Goal: Information Seeking & Learning: Learn about a topic

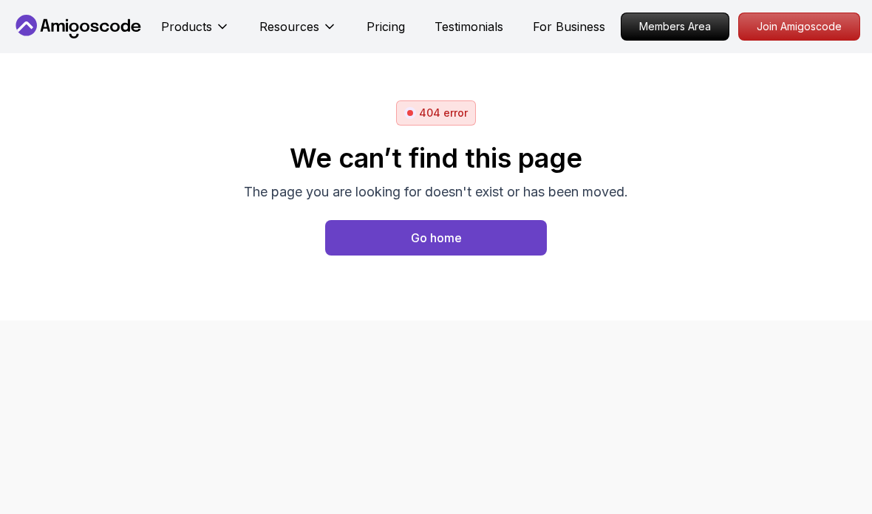
scroll to position [29, 0]
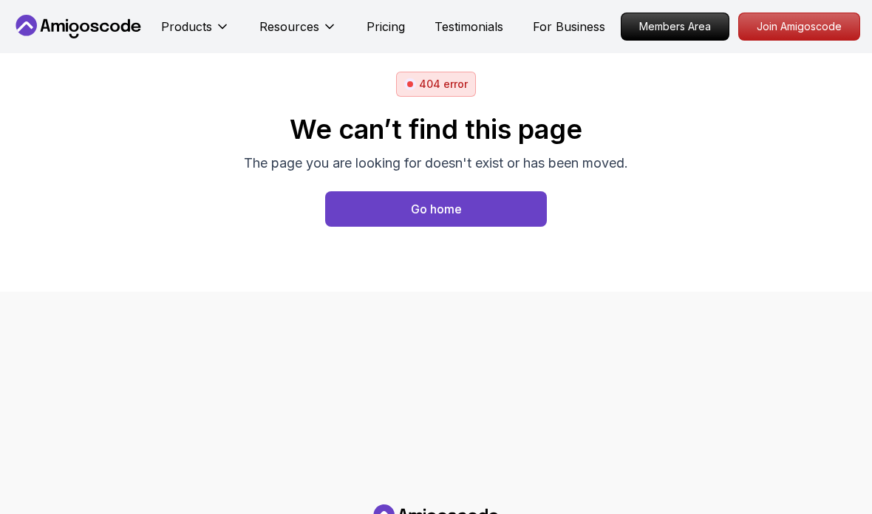
click at [511, 211] on button "Go home" at bounding box center [436, 208] width 222 height 35
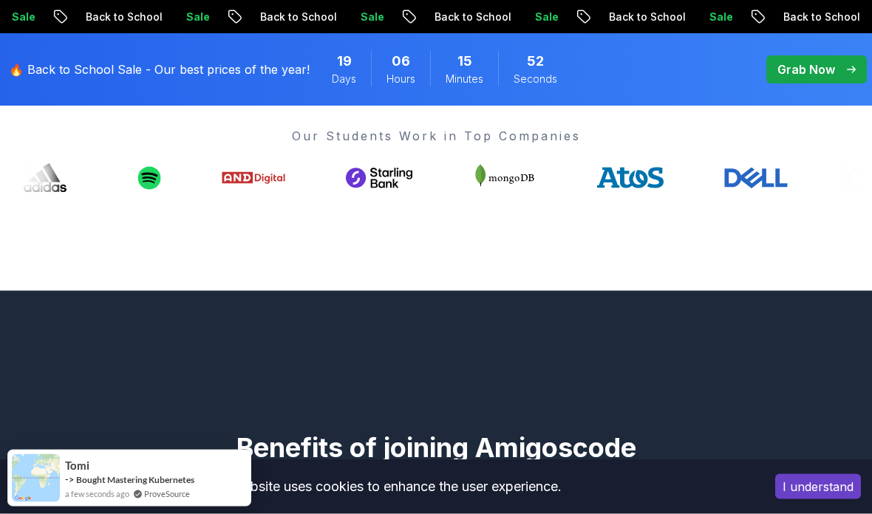
scroll to position [595, 0]
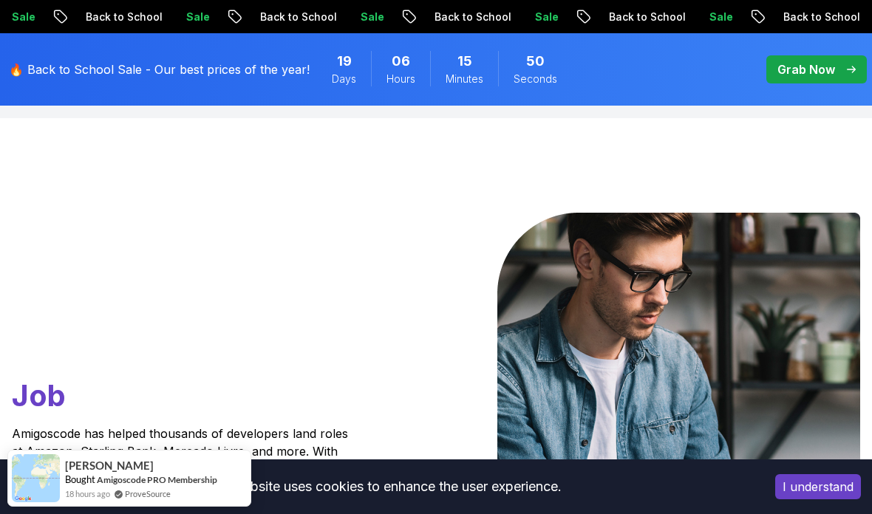
scroll to position [0, 0]
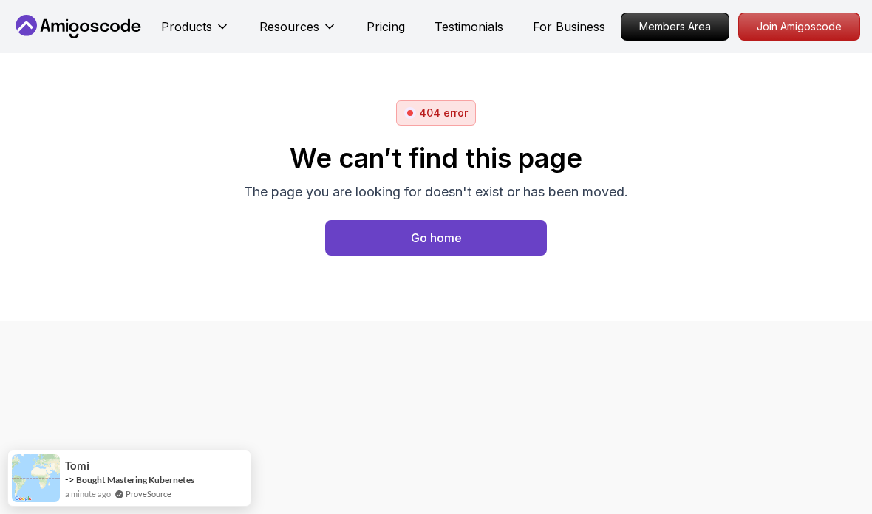
click at [305, 31] on p "Resources" at bounding box center [289, 27] width 60 height 18
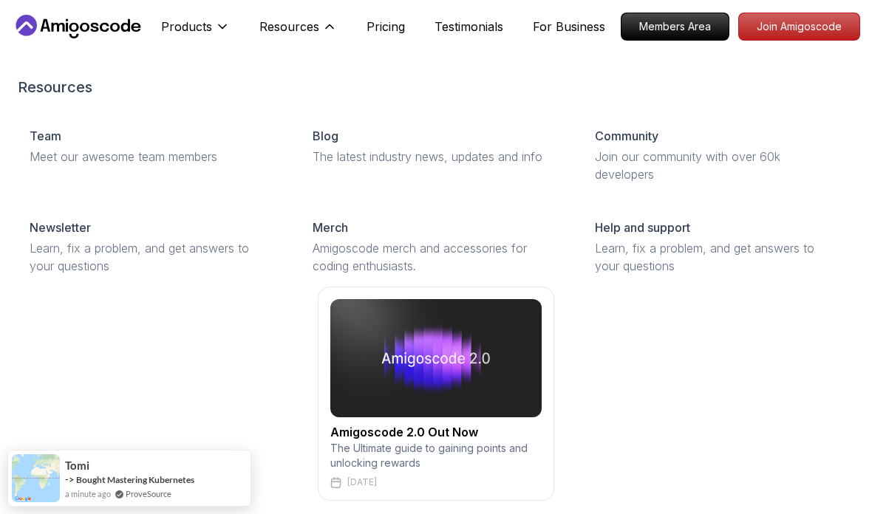
click at [309, 23] on p "Resources" at bounding box center [289, 27] width 60 height 18
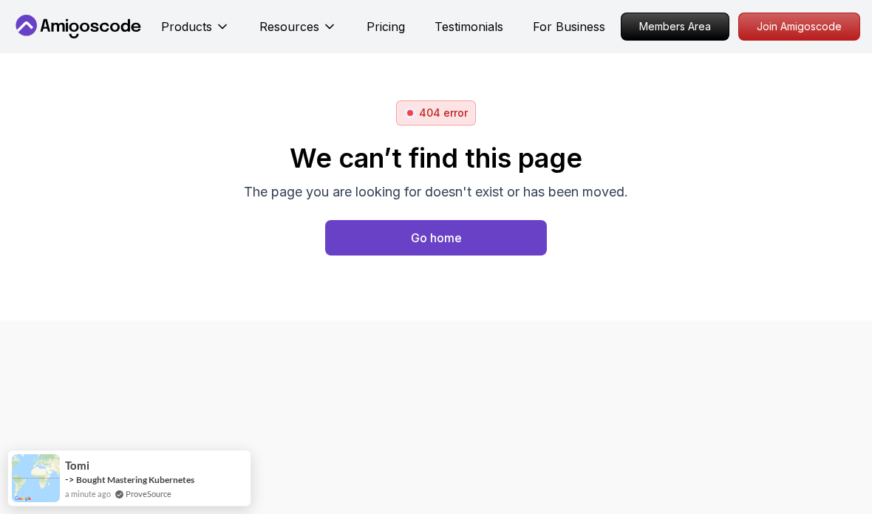
click at [209, 27] on p "Products" at bounding box center [186, 27] width 51 height 18
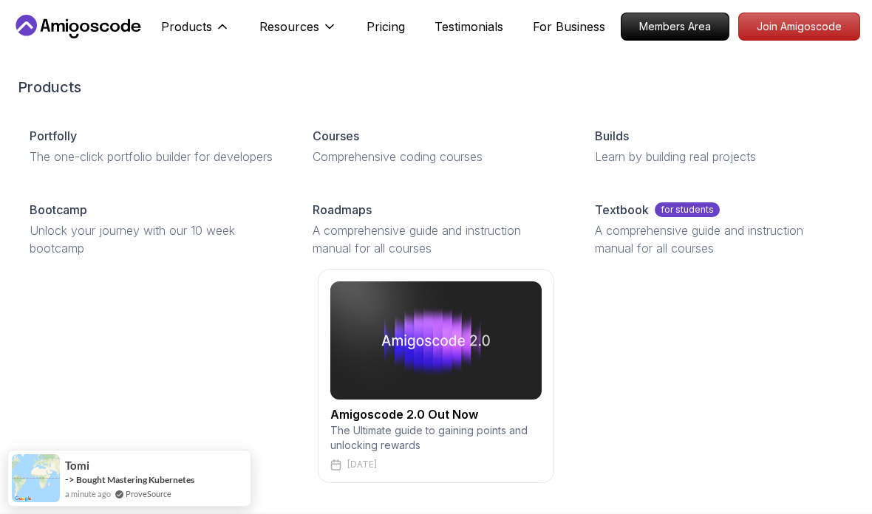
click at [358, 219] on p "Roadmaps" at bounding box center [342, 210] width 59 height 18
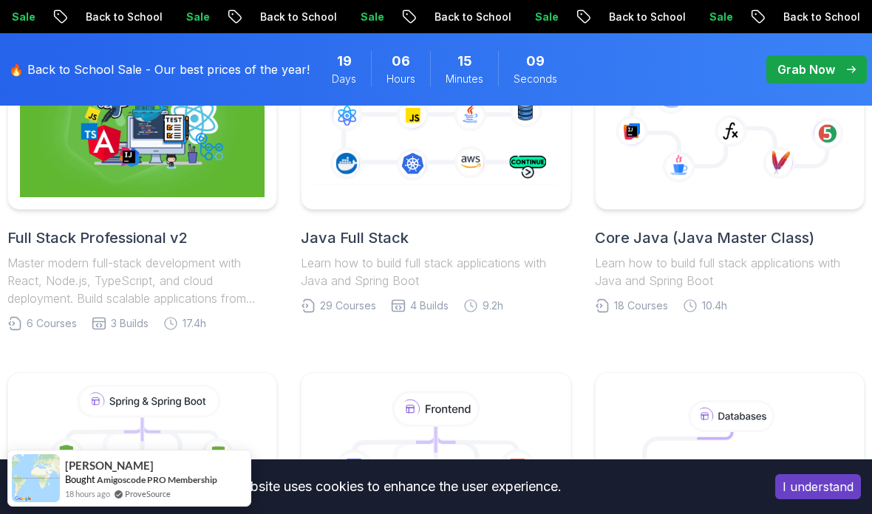
scroll to position [494, 0]
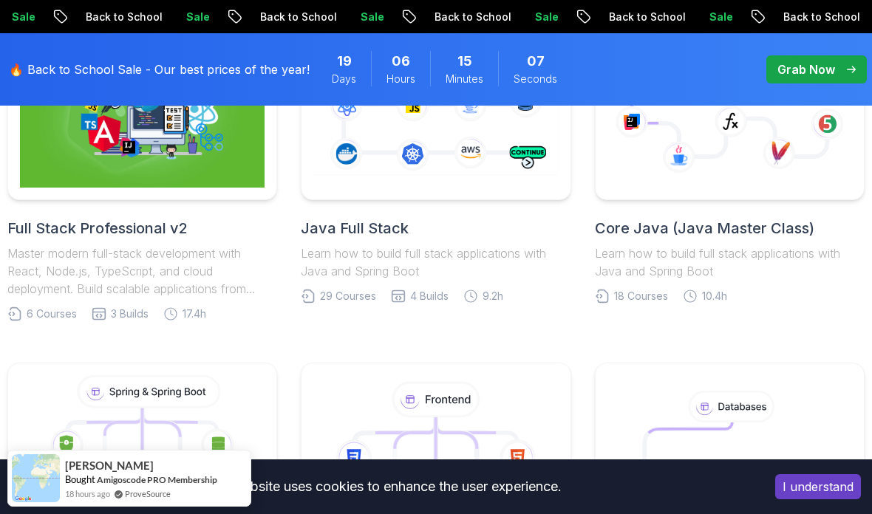
click at [595, 195] on link "Core Java (Java Master Class) Learn how to build full stack applications with J…" at bounding box center [730, 160] width 270 height 288
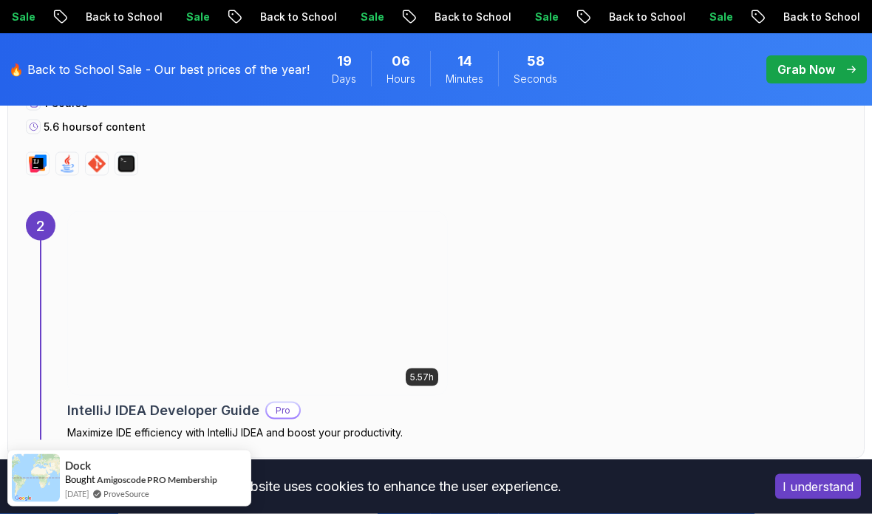
scroll to position [1531, 0]
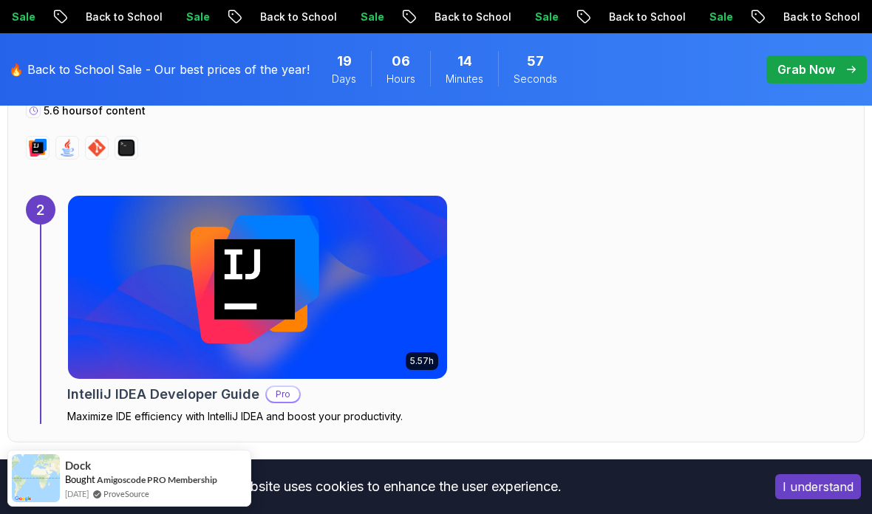
click at [364, 276] on img at bounding box center [257, 287] width 379 height 183
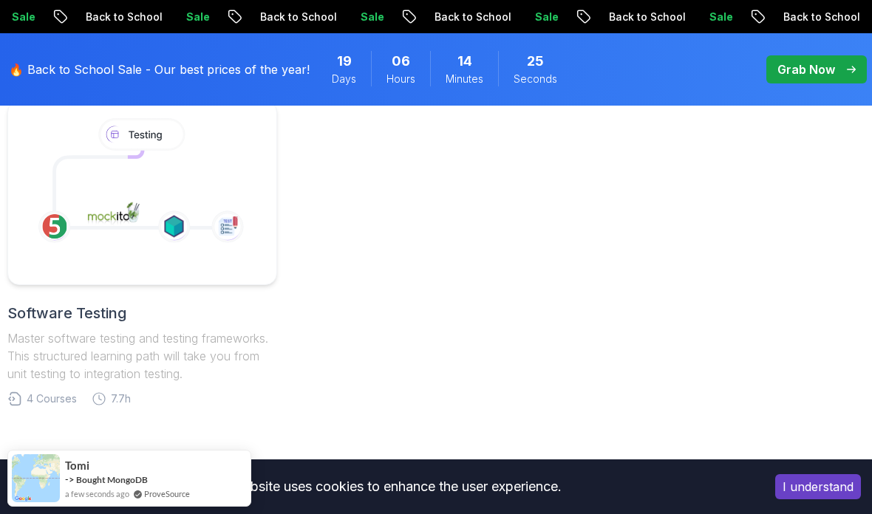
scroll to position [1102, 0]
click at [89, 215] on image at bounding box center [114, 215] width 63 height 31
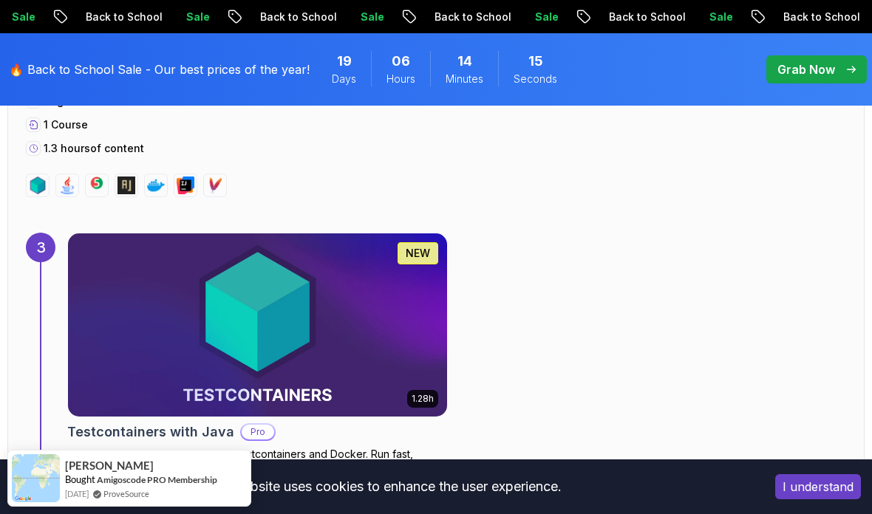
scroll to position [1828, 0]
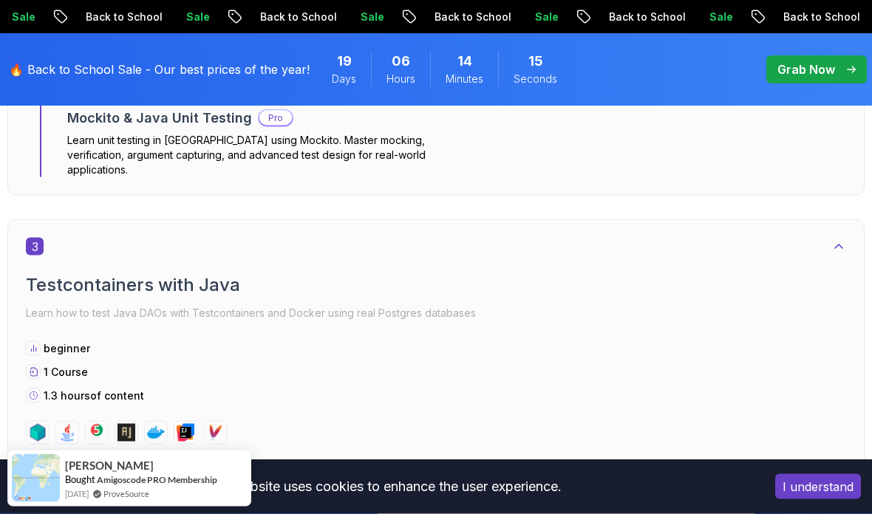
scroll to position [1651, 0]
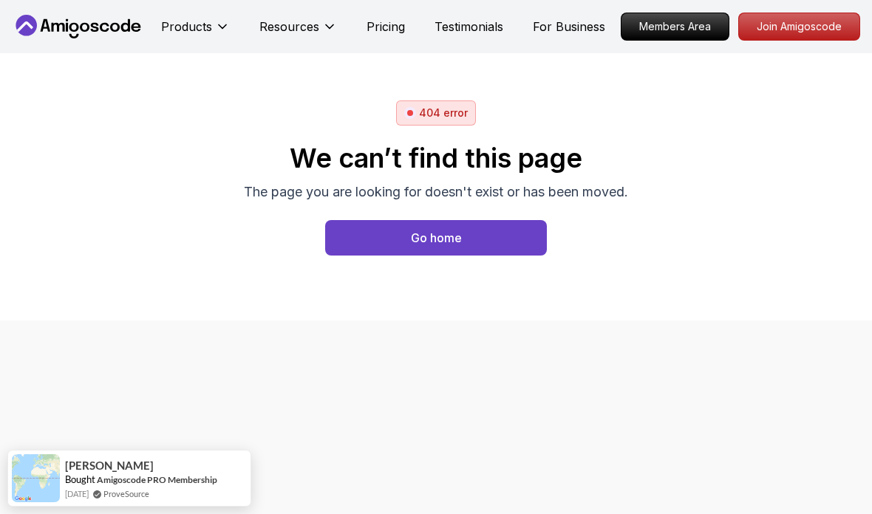
click at [790, 30] on p "Join Amigoscode" at bounding box center [799, 26] width 120 height 27
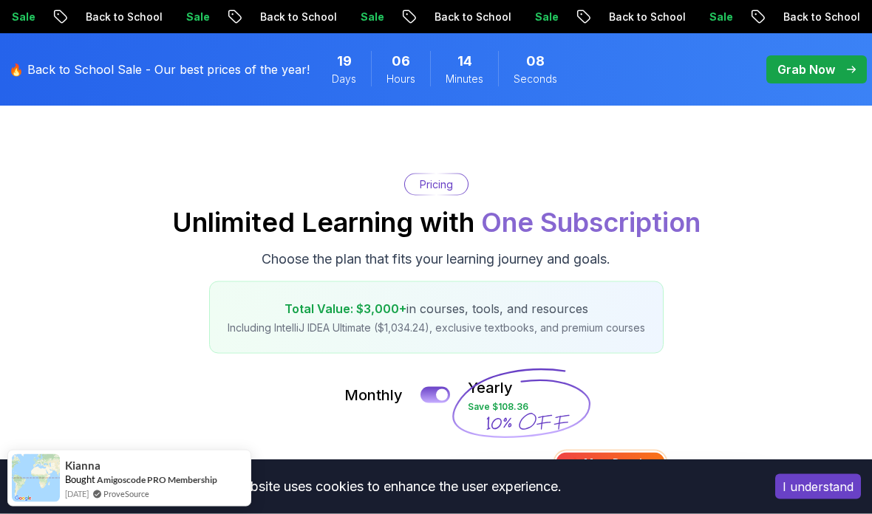
scroll to position [98, 0]
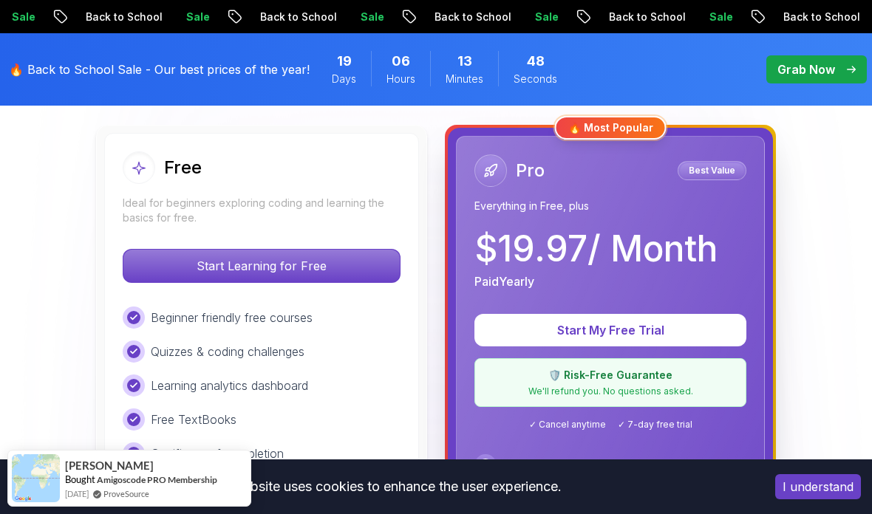
click at [164, 262] on p "Start Learning for Free" at bounding box center [261, 266] width 276 height 33
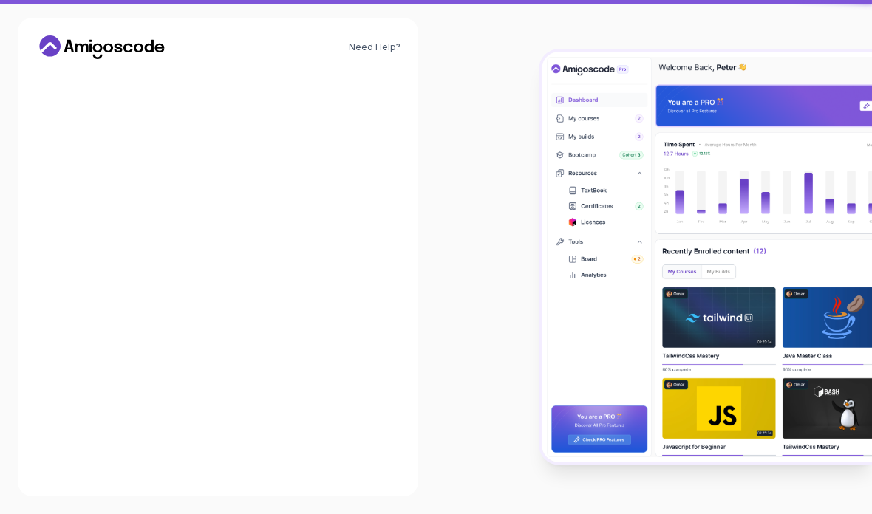
scroll to position [59, 0]
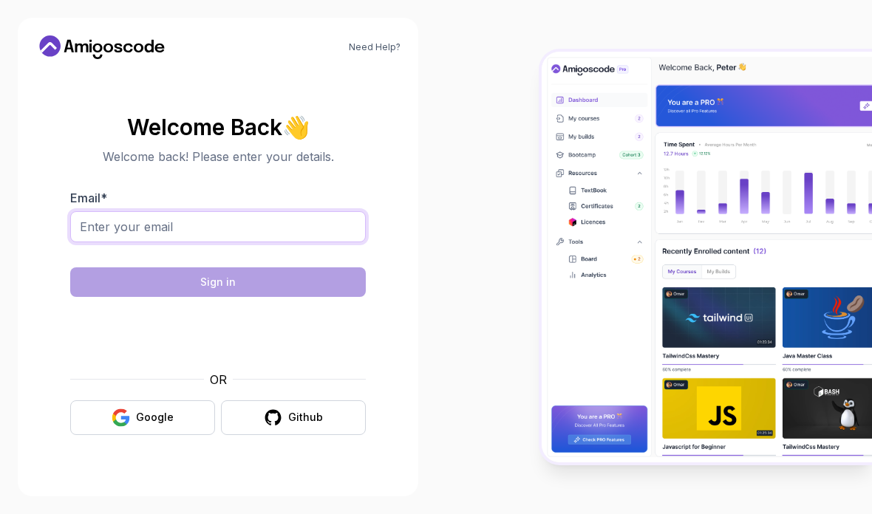
click at [109, 211] on input "Email *" at bounding box center [218, 226] width 296 height 31
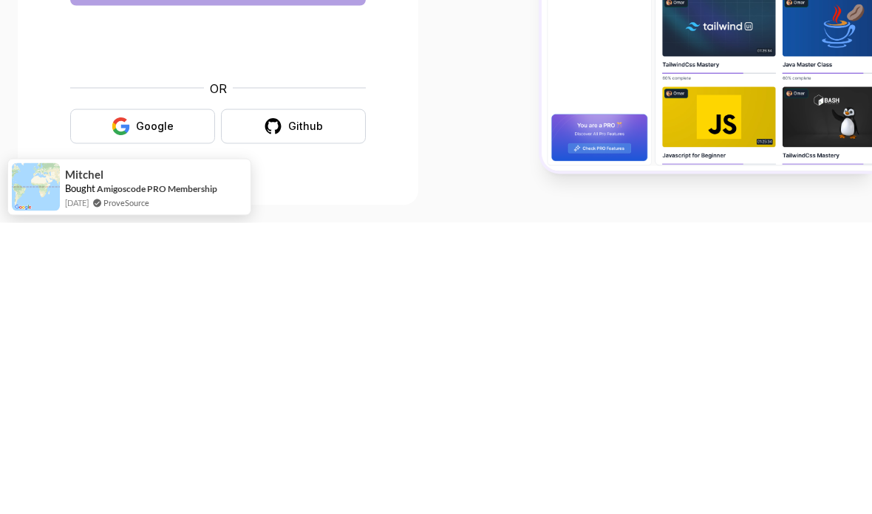
click at [114, 409] on icon "button" at bounding box center [121, 418] width 18 height 18
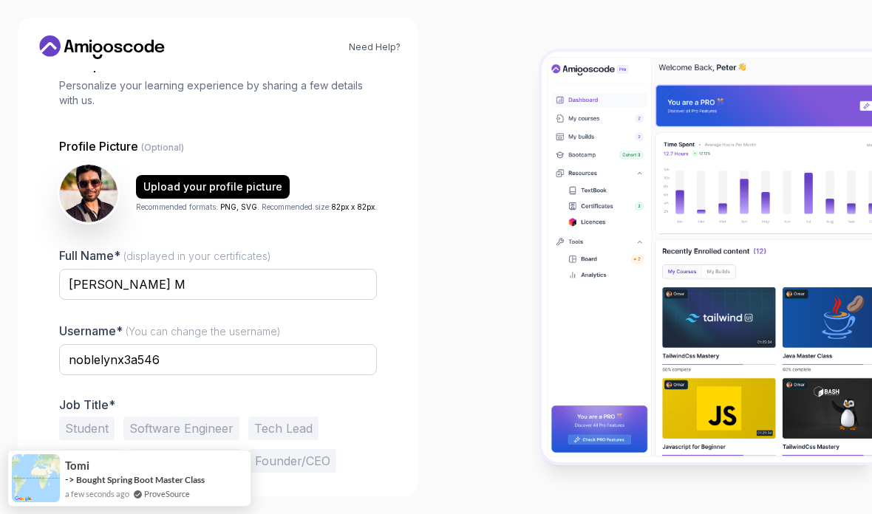
scroll to position [90, 0]
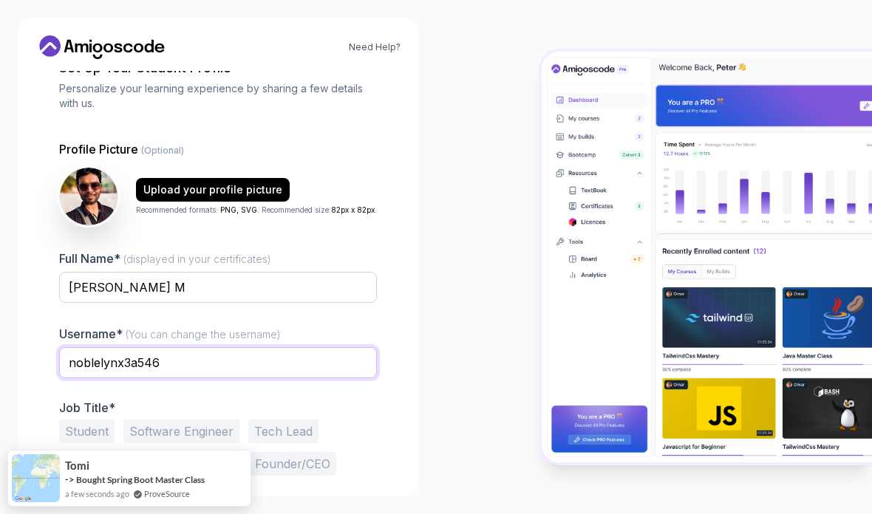
click at [219, 362] on input "noblelynx3a546" at bounding box center [218, 362] width 318 height 31
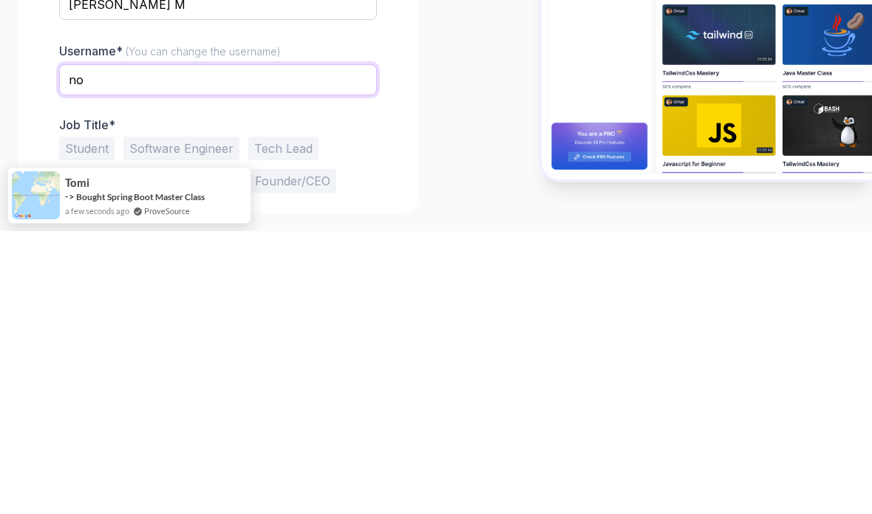
type input "n"
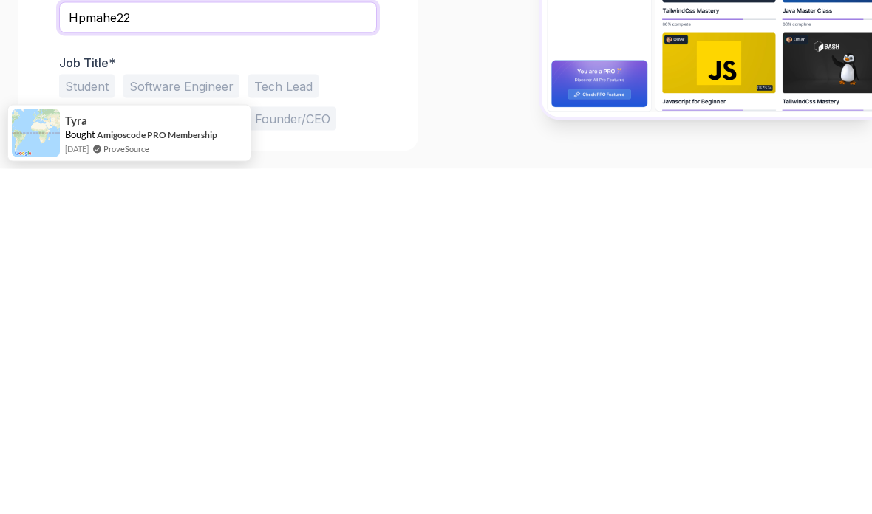
type input "Hpmahe22"
click at [174, 420] on button "Software Engineer" at bounding box center [181, 432] width 116 height 24
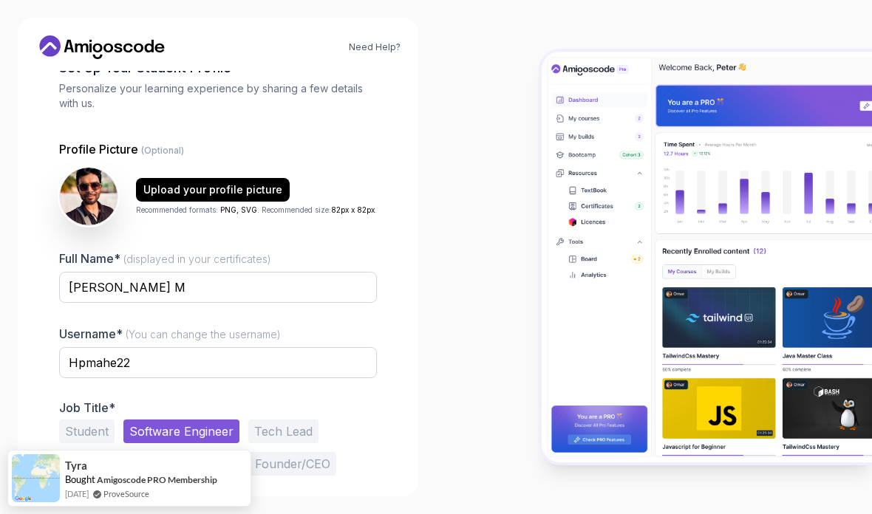
click at [351, 508] on button "Next" at bounding box center [324, 523] width 103 height 30
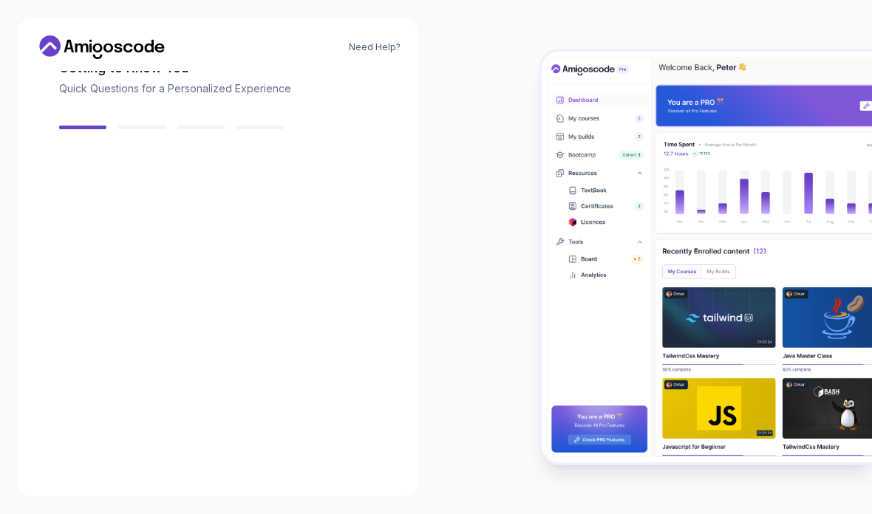
scroll to position [89, 0]
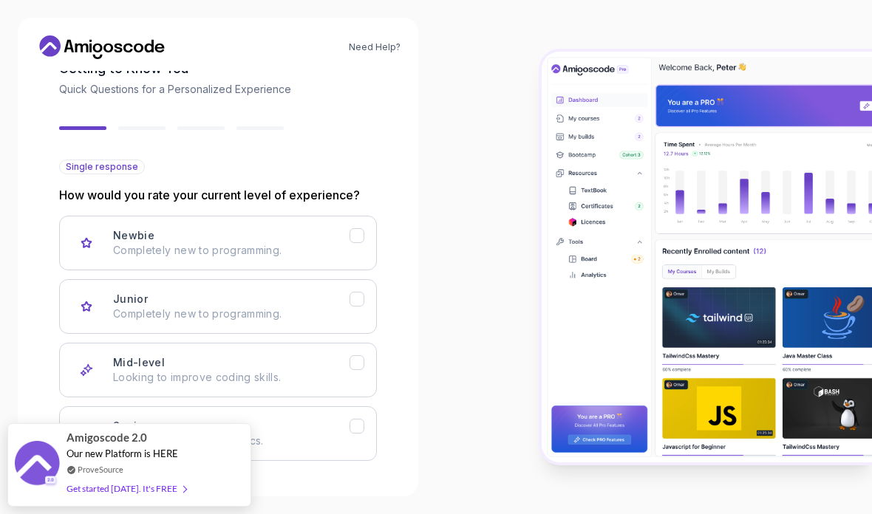
click at [115, 228] on h3 "Newbie" at bounding box center [133, 235] width 41 height 15
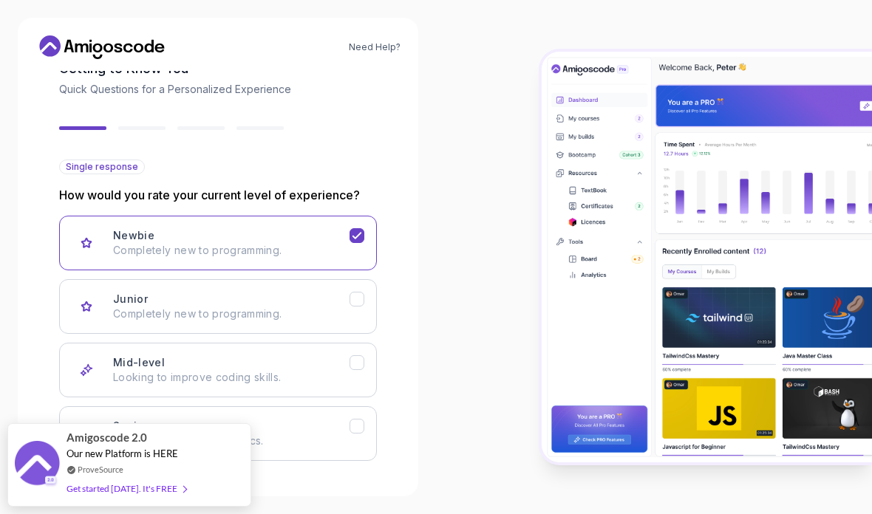
click at [109, 292] on div "Junior Completely new to programming." at bounding box center [211, 307] width 278 height 30
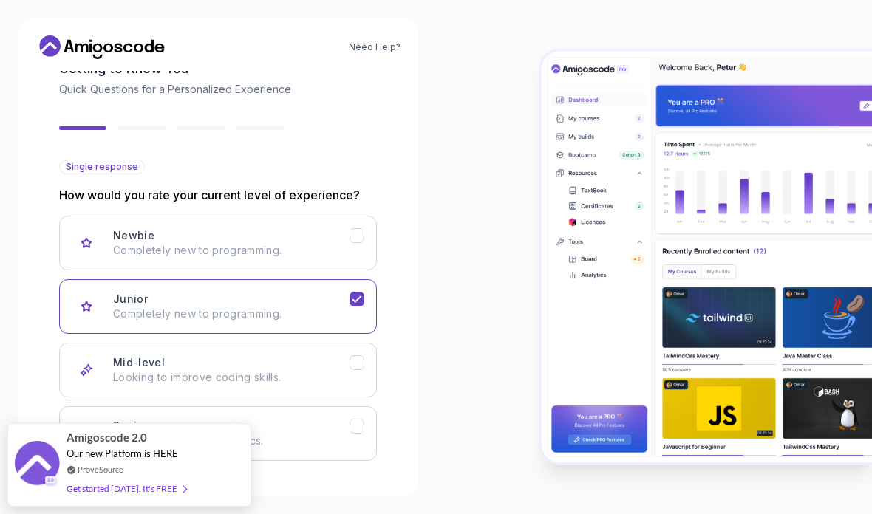
click at [359, 485] on button "Next" at bounding box center [324, 500] width 103 height 30
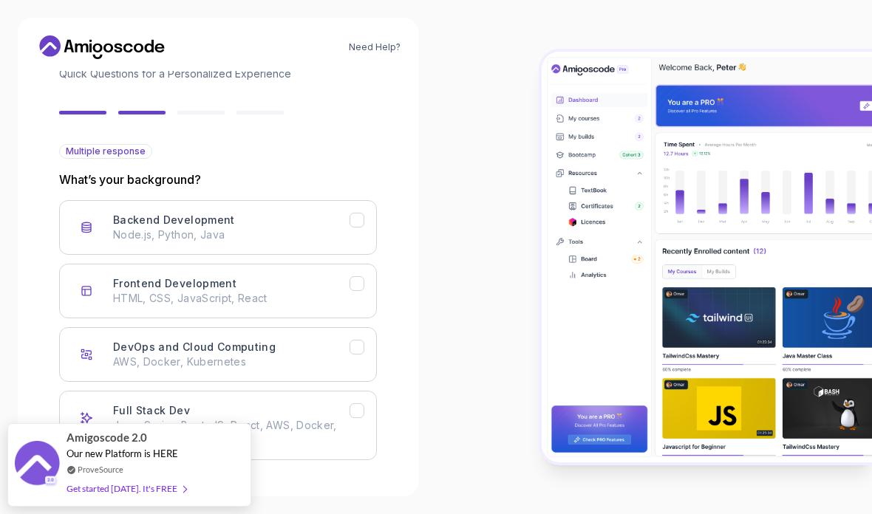
scroll to position [104, 0]
click at [369, 392] on button "Full Stack Dev Java, Spring Boot, JS, React, AWS, Docker, Kubernetes" at bounding box center [218, 426] width 318 height 69
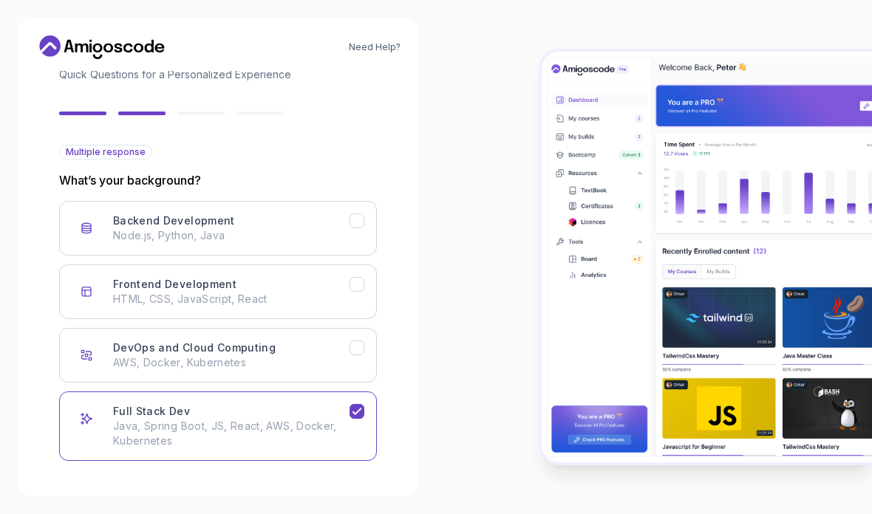
click at [364, 214] on div "Backend Development" at bounding box center [356, 221] width 15 height 15
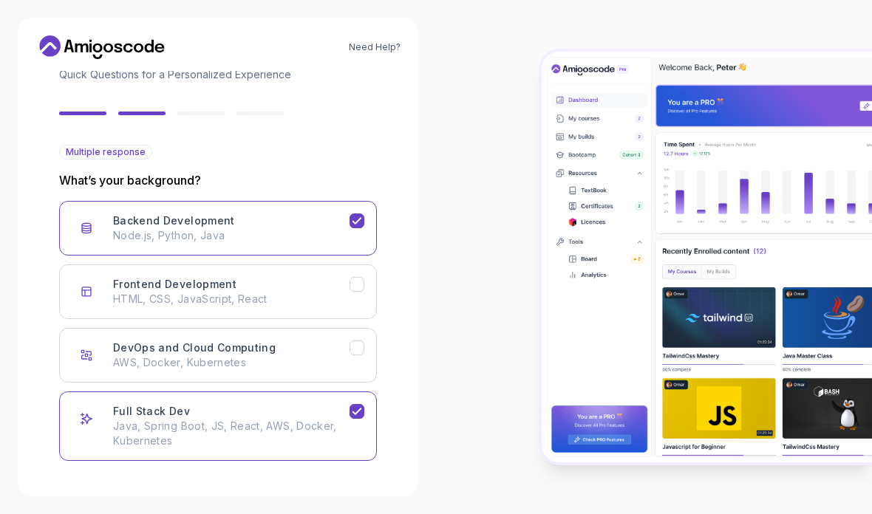
click at [366, 265] on button "Frontend Development HTML, CSS, JavaScript, React" at bounding box center [218, 292] width 318 height 55
click at [361, 485] on button "Next" at bounding box center [324, 500] width 103 height 30
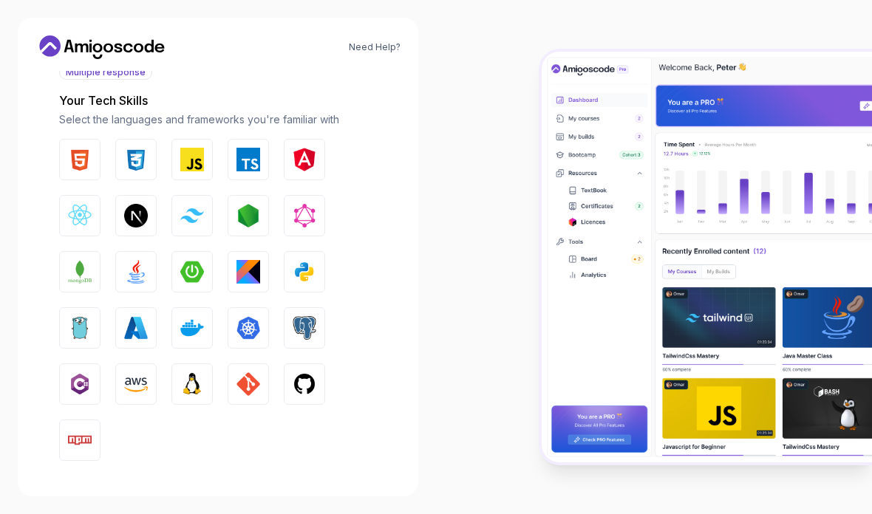
click at [352, 485] on button "Next" at bounding box center [324, 500] width 103 height 30
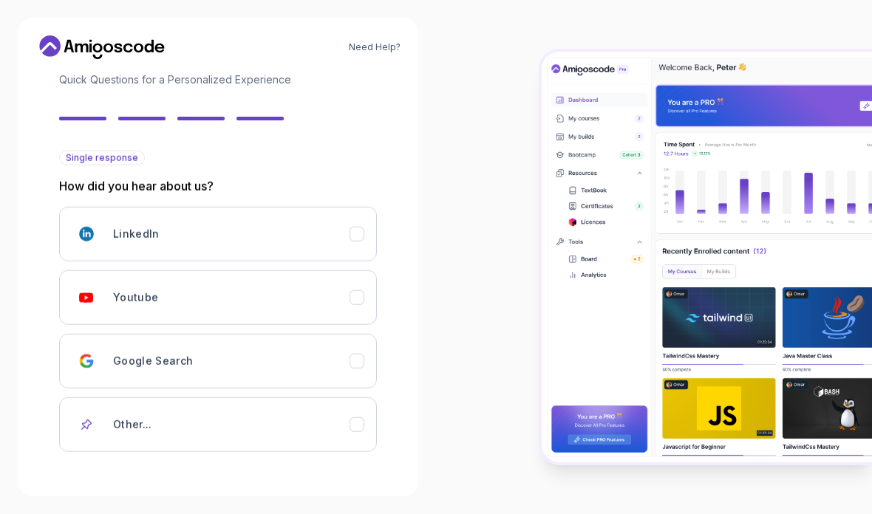
scroll to position [98, 0]
click at [106, 283] on div "Youtube" at bounding box center [211, 298] width 278 height 30
click at [352, 485] on button "Next" at bounding box center [324, 500] width 103 height 30
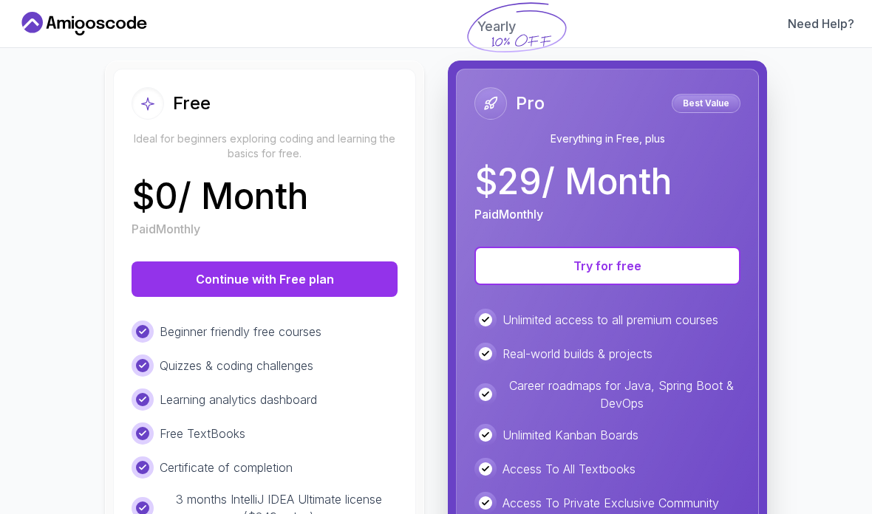
scroll to position [148, 0]
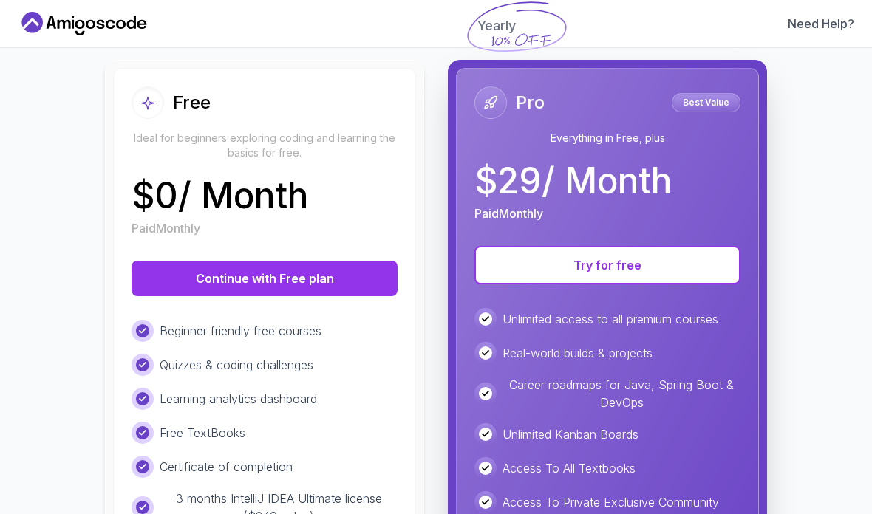
click at [191, 282] on button "Continue with Free plan" at bounding box center [265, 278] width 266 height 35
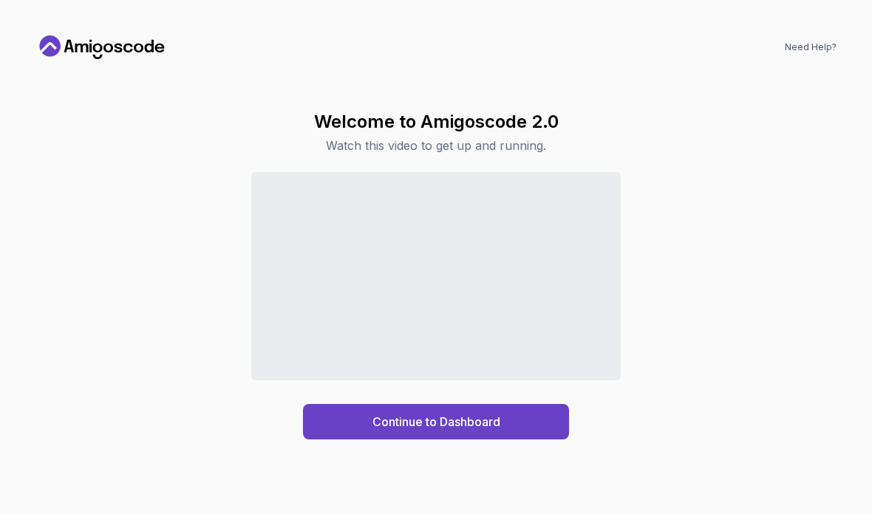
click at [316, 440] on button "Continue to Dashboard" at bounding box center [436, 421] width 266 height 35
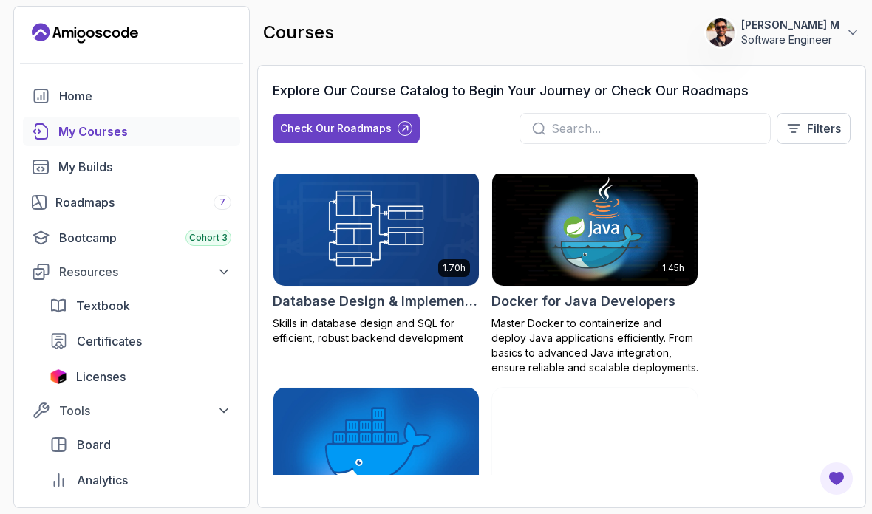
scroll to position [625, 0]
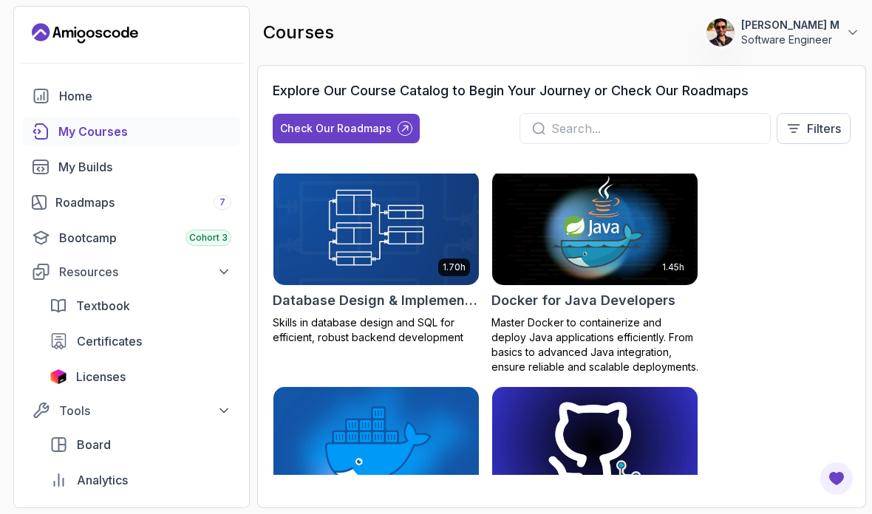
click at [164, 194] on div "Roadmaps 7" at bounding box center [143, 203] width 176 height 18
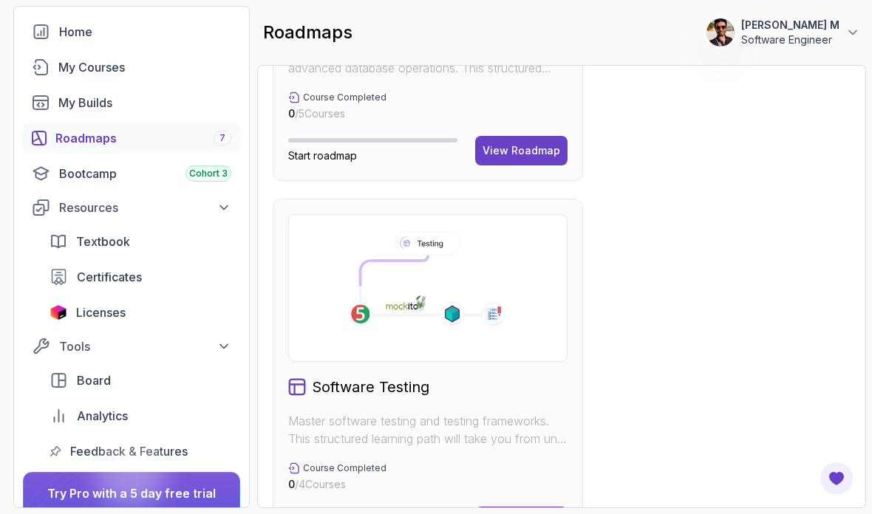
scroll to position [74, 0]
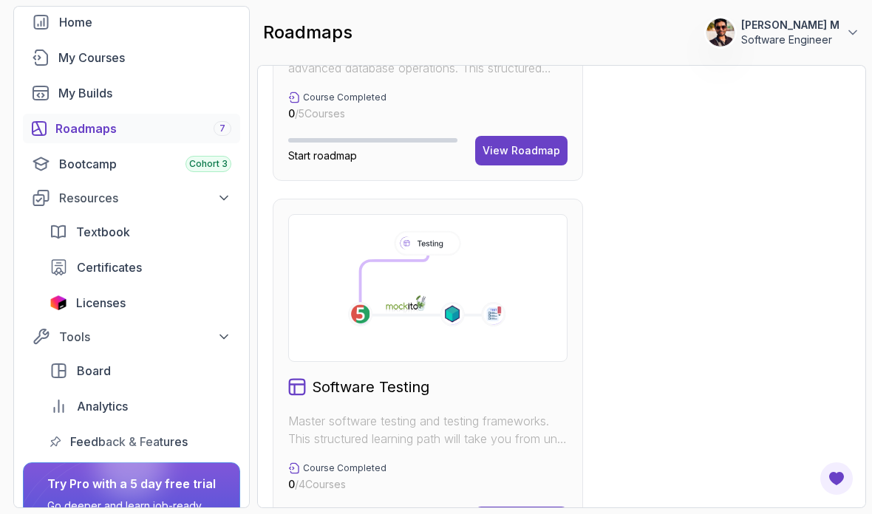
click at [113, 232] on span "Textbook" at bounding box center [103, 232] width 54 height 18
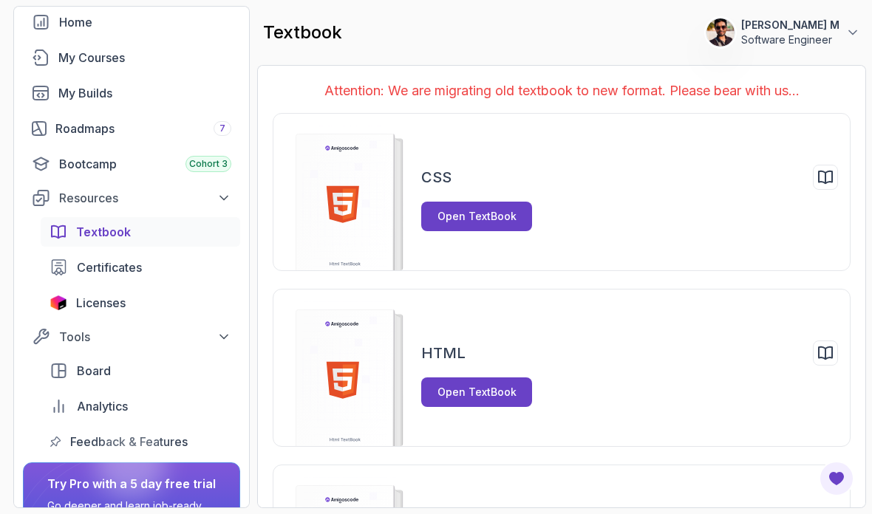
scroll to position [59, 0]
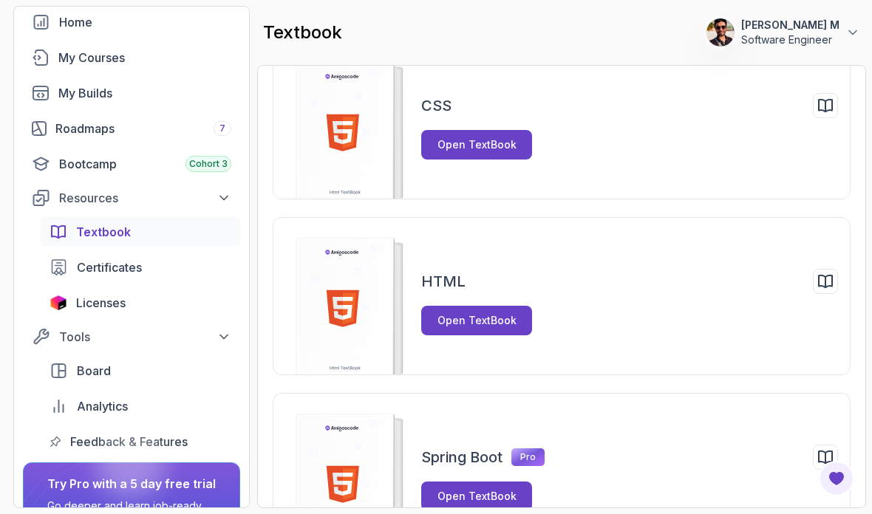
scroll to position [71, 0]
click at [535, 449] on p "Pro" at bounding box center [527, 458] width 33 height 18
click at [528, 449] on p "Pro" at bounding box center [527, 458] width 33 height 18
click at [504, 490] on div "Open TextBook" at bounding box center [476, 497] width 79 height 15
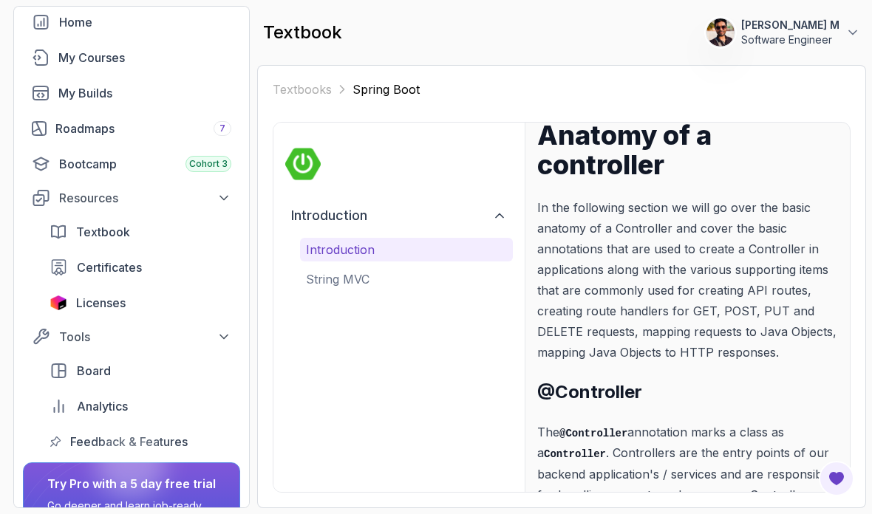
click at [345, 270] on p "String MVC" at bounding box center [406, 279] width 201 height 18
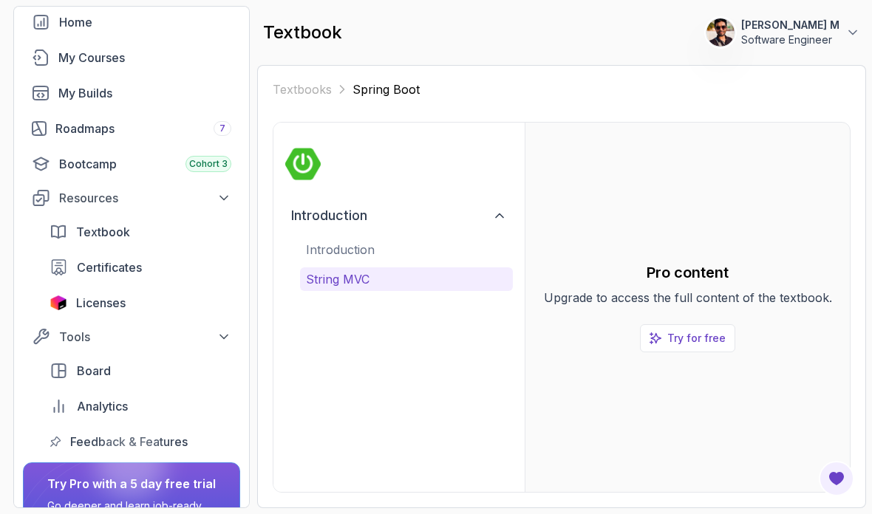
click at [700, 331] on p "Try for free" at bounding box center [696, 338] width 58 height 15
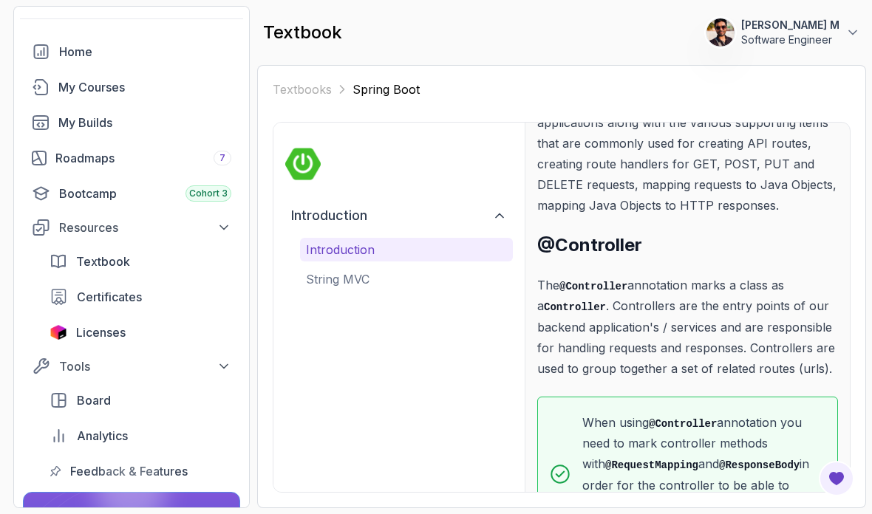
scroll to position [51, 0]
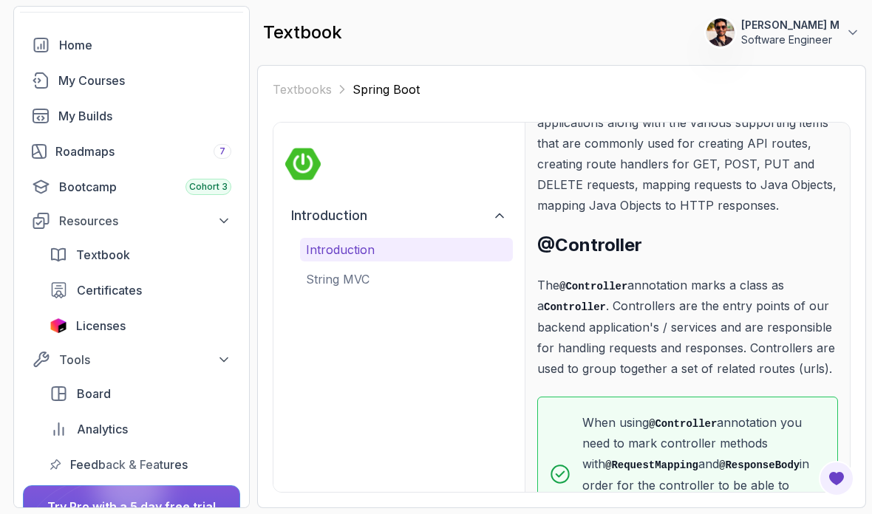
click at [86, 259] on span "Textbook" at bounding box center [103, 255] width 54 height 18
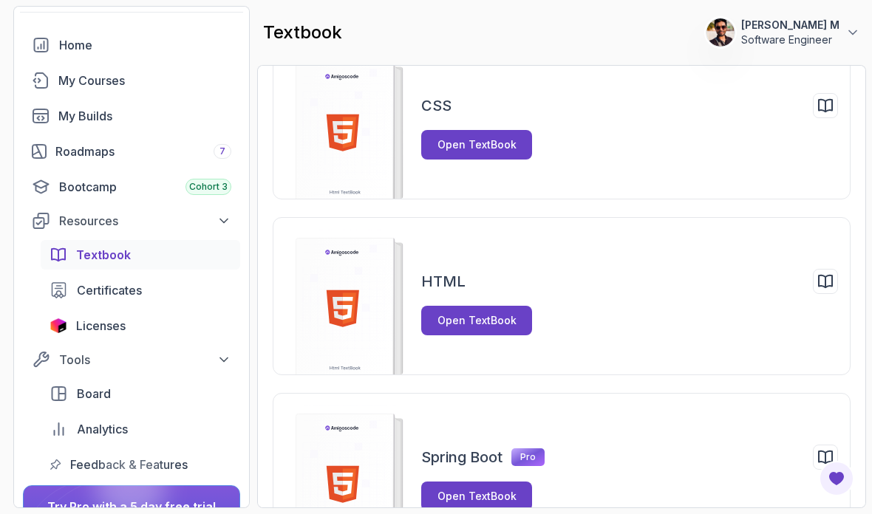
scroll to position [71, 0]
click at [67, 188] on div "Bootcamp Cohort 3" at bounding box center [145, 187] width 172 height 18
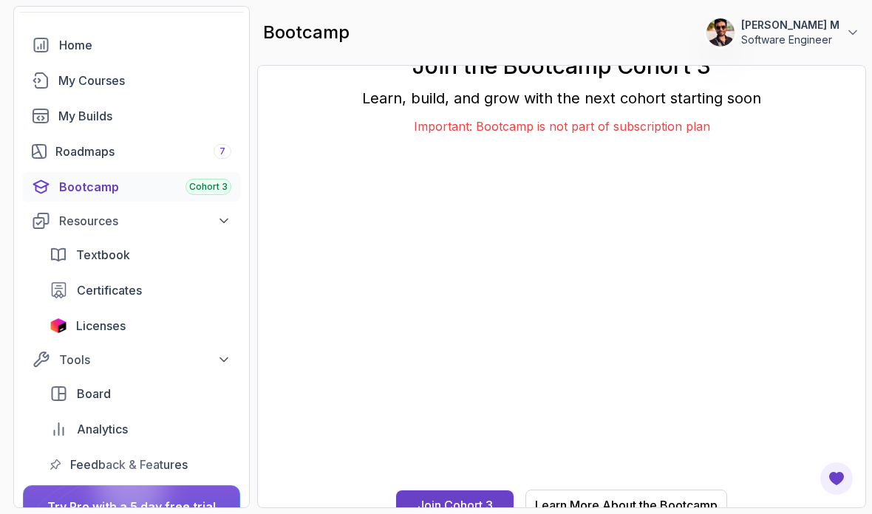
click at [143, 37] on div "Home" at bounding box center [145, 45] width 172 height 18
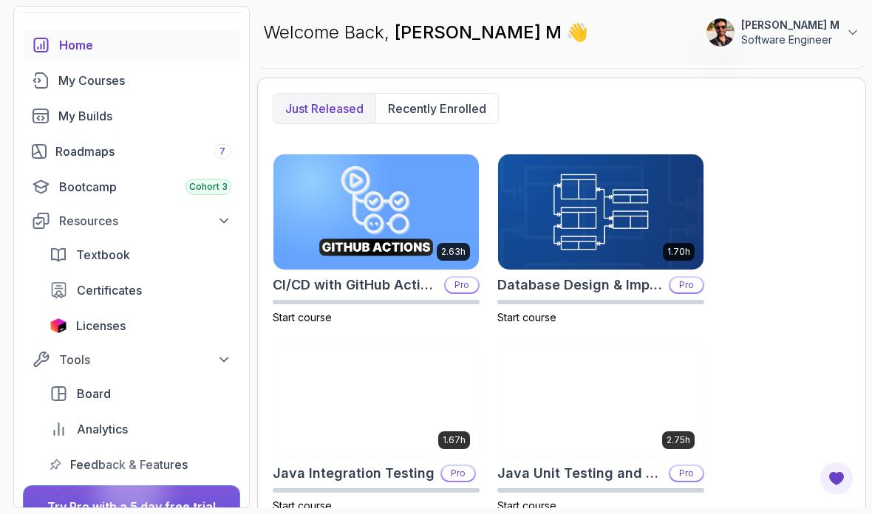
scroll to position [740, 0]
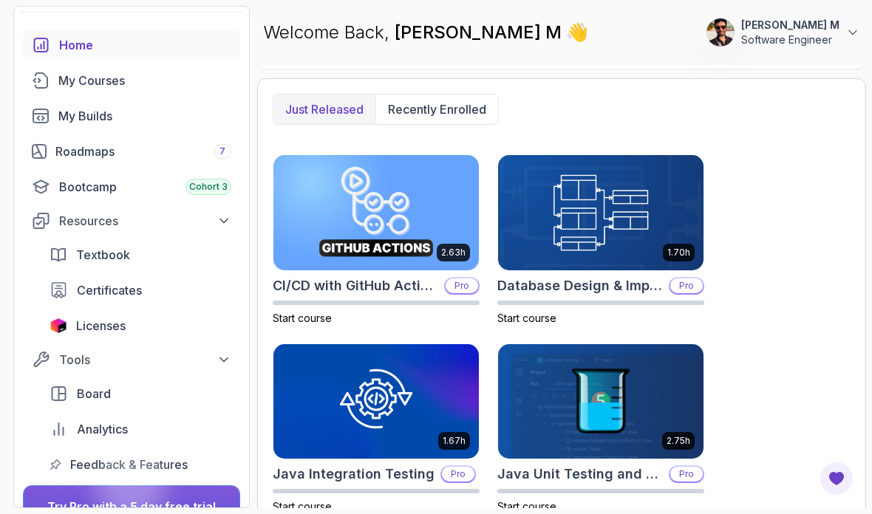
click at [143, 76] on div "My Courses" at bounding box center [144, 81] width 173 height 18
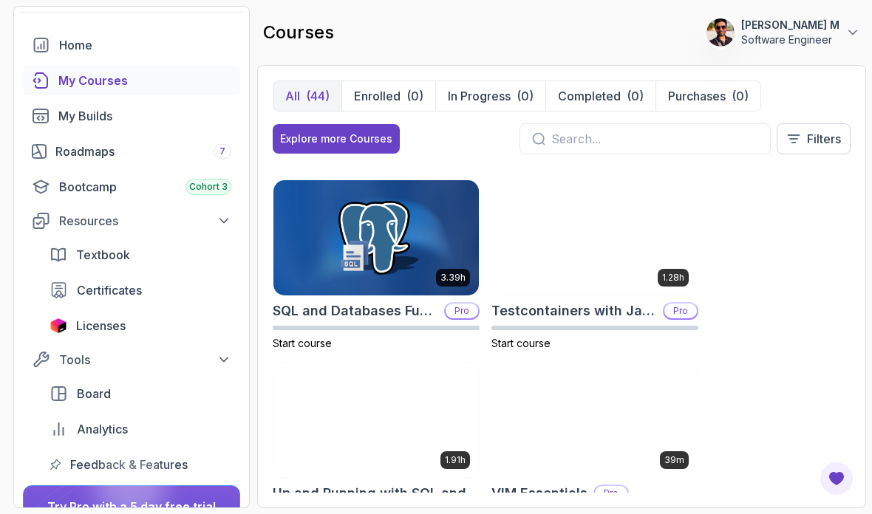
scroll to position [3644, 0]
